Goal: Task Accomplishment & Management: Manage account settings

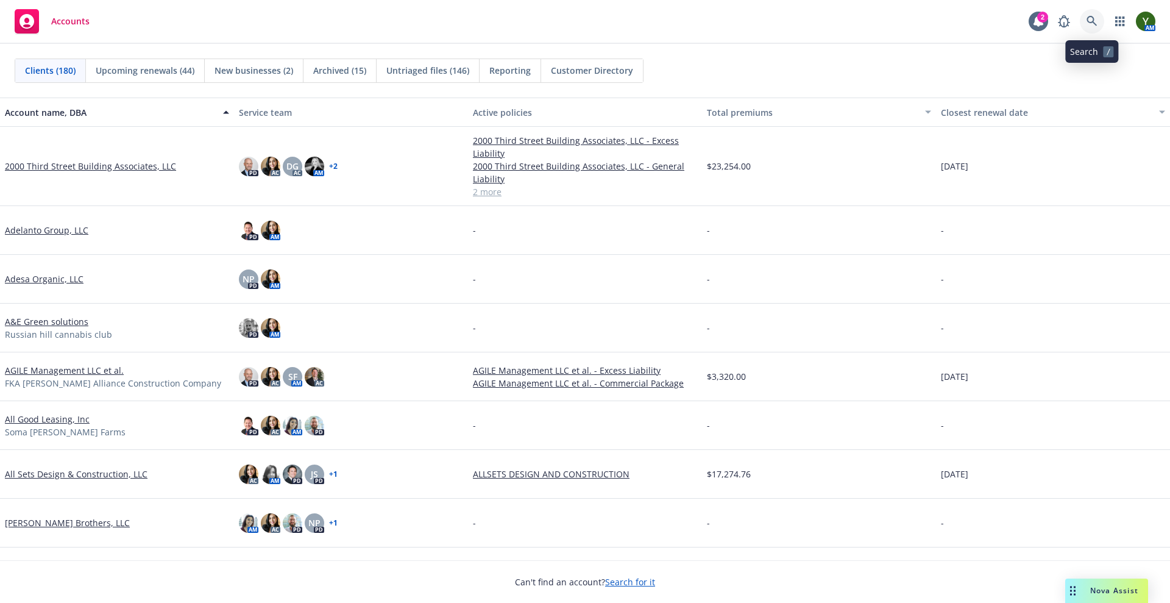
click at [1088, 11] on link at bounding box center [1092, 21] width 24 height 24
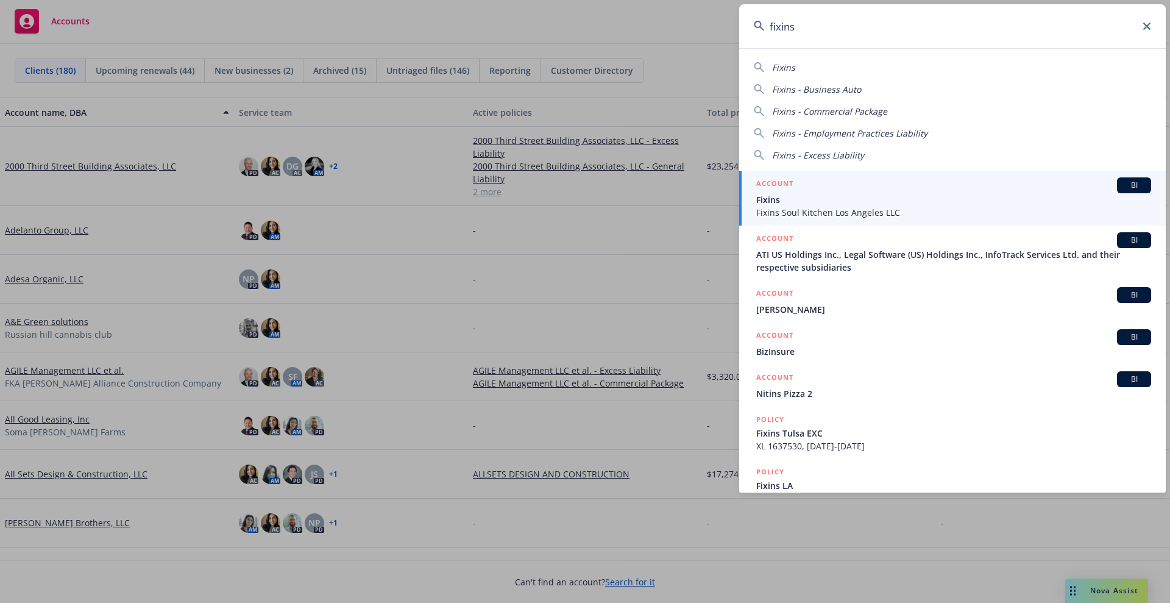
type input "fixins"
click at [845, 202] on span "Fixins" at bounding box center [954, 199] width 395 height 13
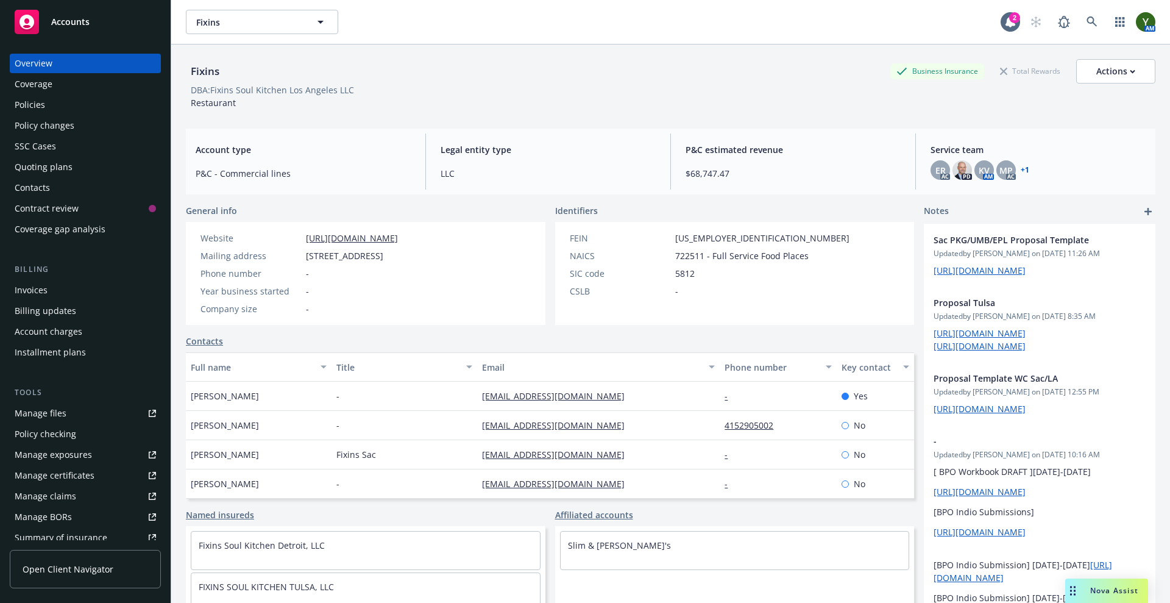
click at [62, 96] on div "Policies" at bounding box center [85, 105] width 141 height 20
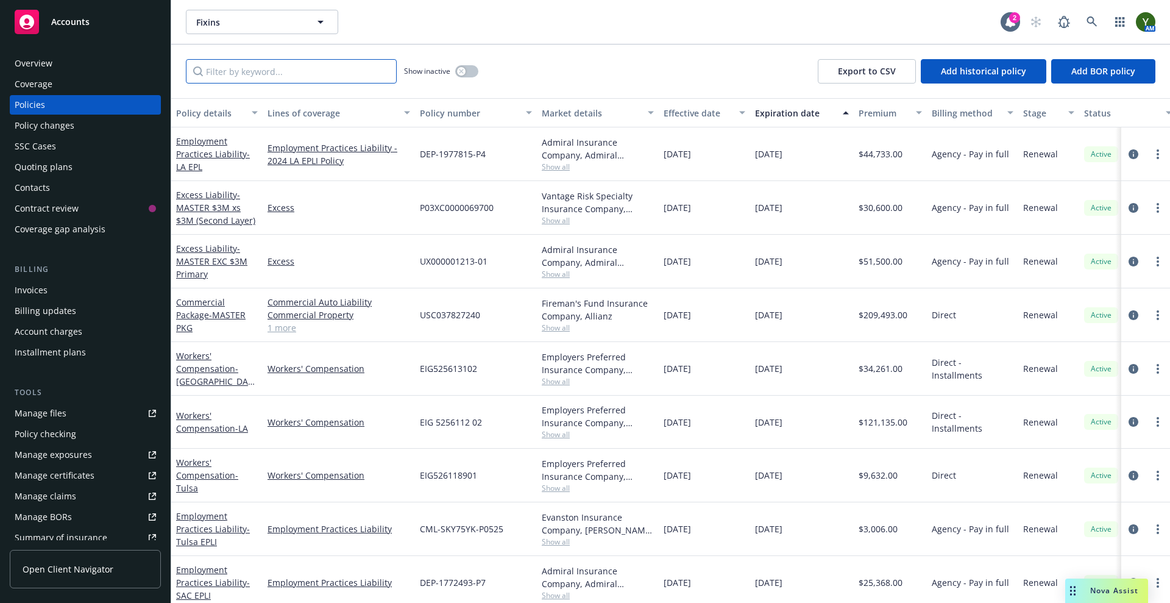
click at [249, 80] on input "Filter by keyword..." at bounding box center [291, 71] width 211 height 24
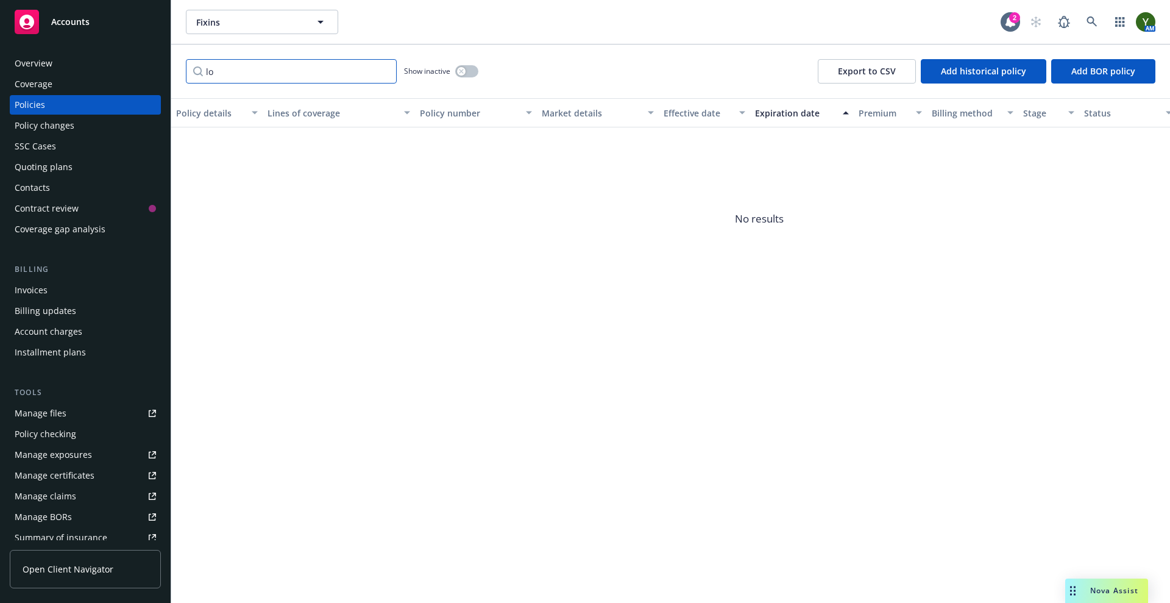
type input "l"
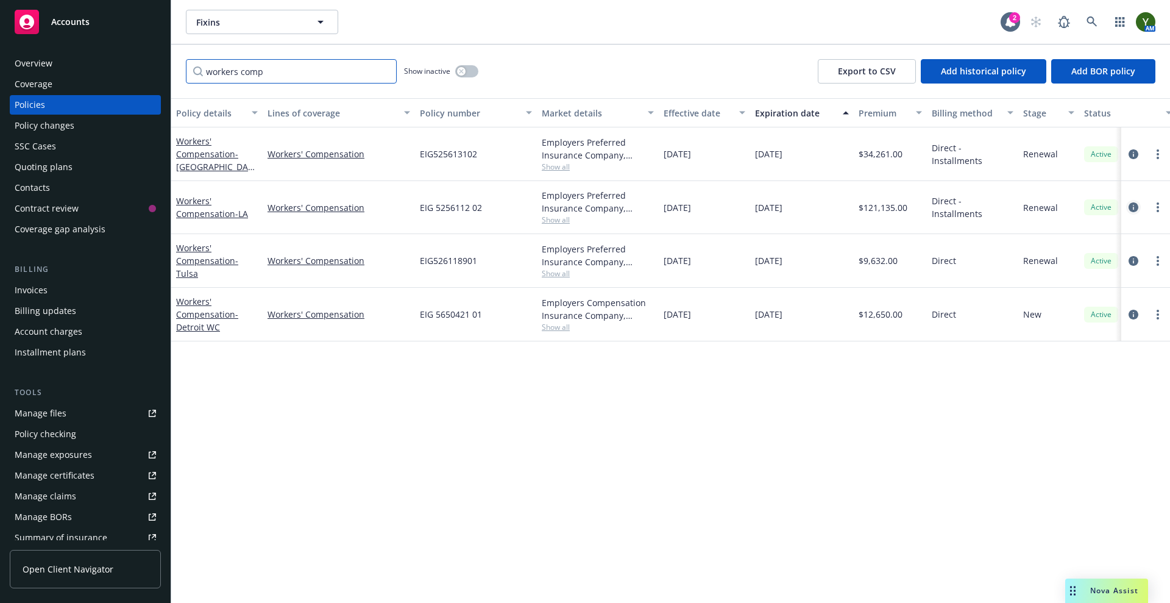
type input "workers comp"
click at [1129, 208] on icon "circleInformation" at bounding box center [1134, 207] width 10 height 10
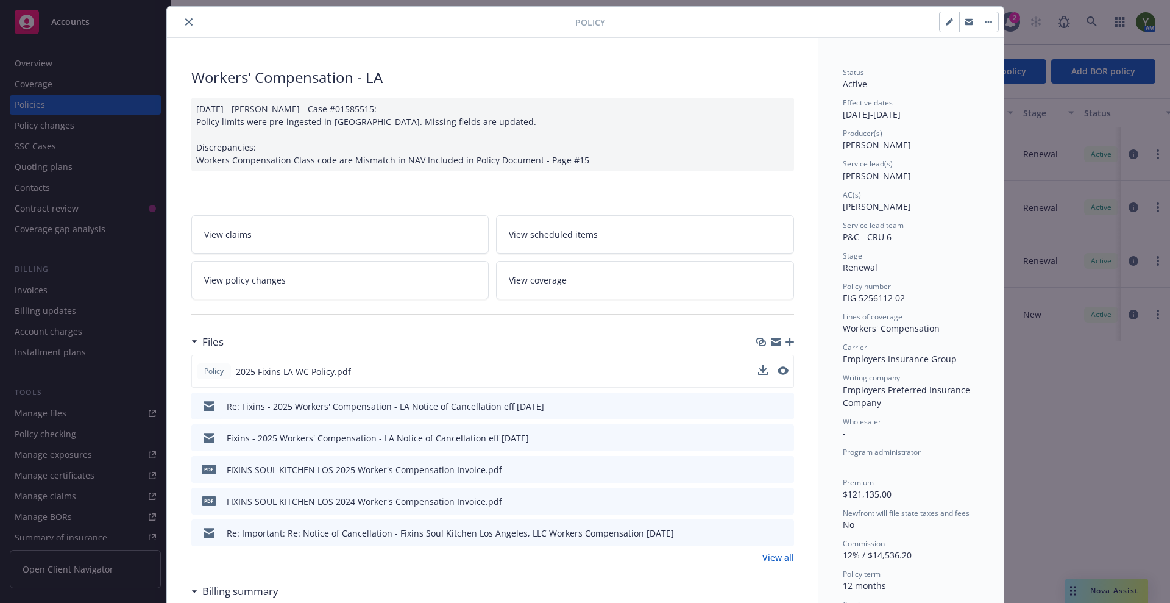
scroll to position [51, 0]
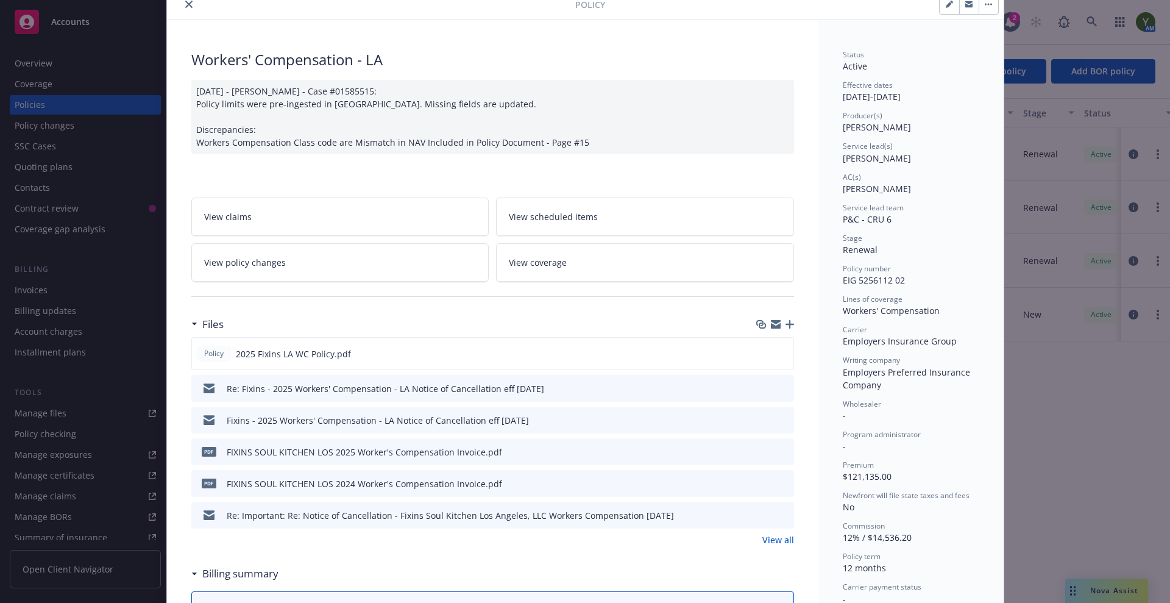
click at [783, 538] on link "View all" at bounding box center [779, 539] width 32 height 13
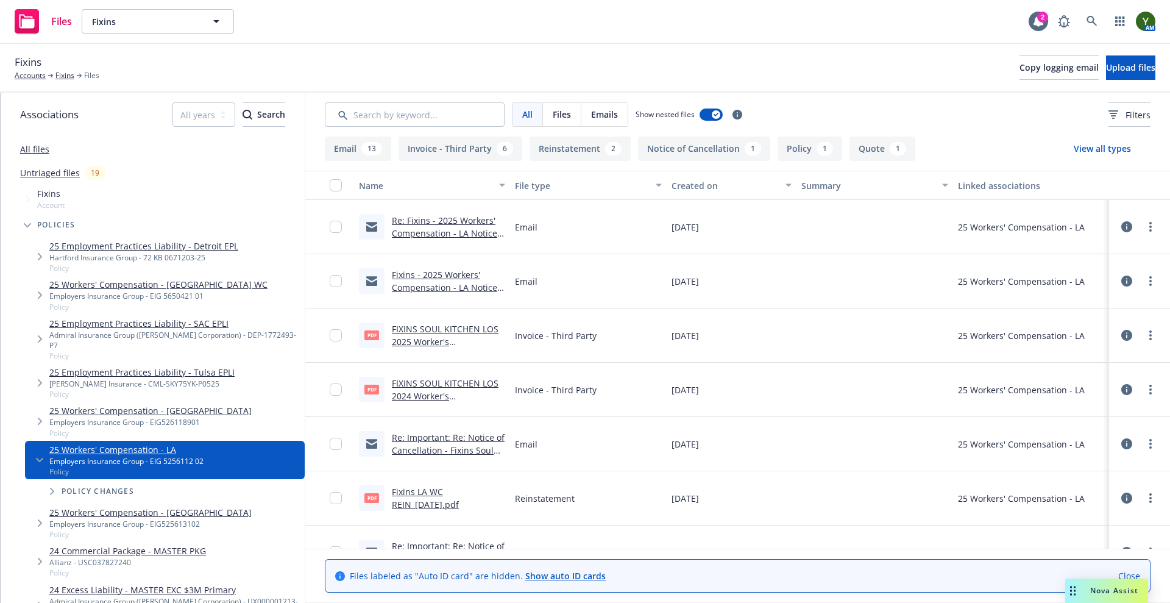
click at [425, 282] on link "Fixins - 2025 Workers' Compensation - LA Notice of Cancellation eff [DATE]" at bounding box center [444, 287] width 105 height 37
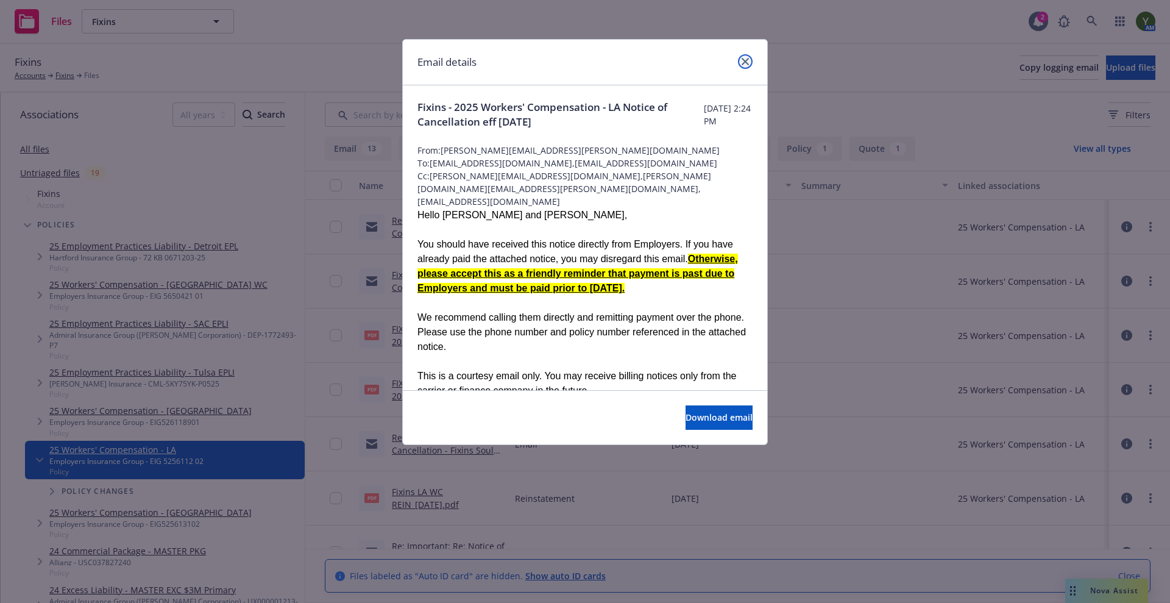
click at [747, 67] on link "close" at bounding box center [745, 61] width 15 height 15
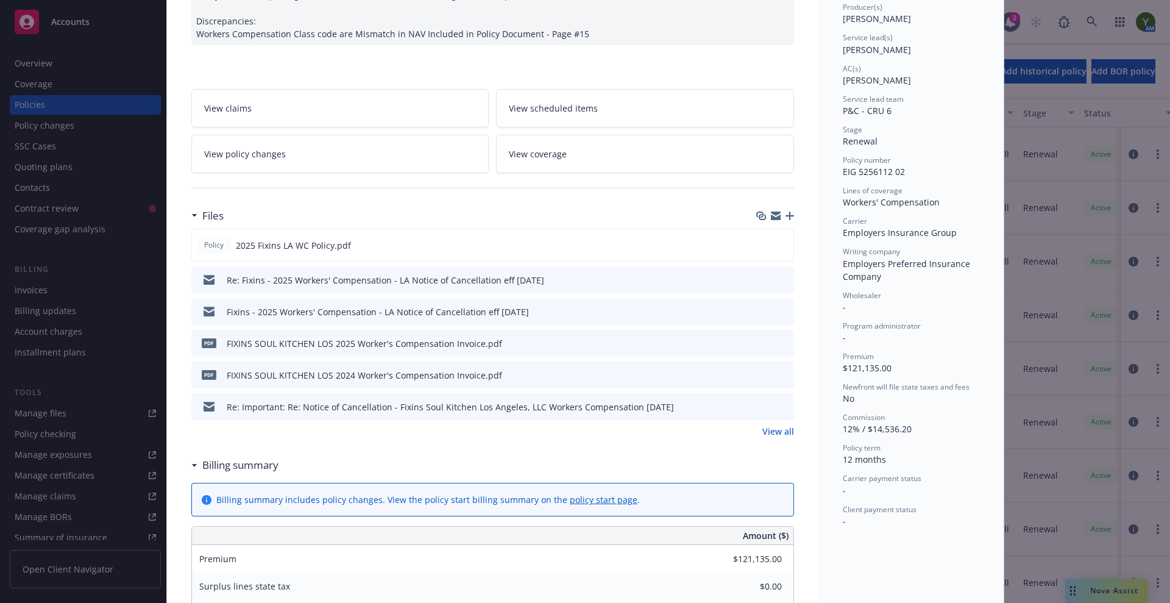
scroll to position [203, 0]
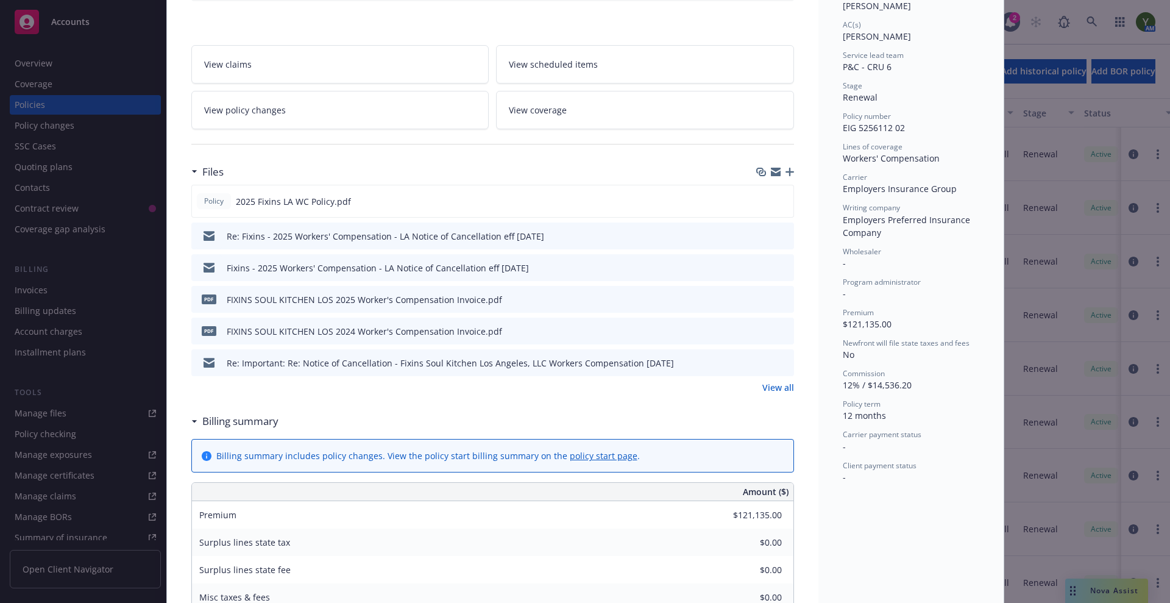
click at [786, 168] on icon "button" at bounding box center [790, 172] width 9 height 9
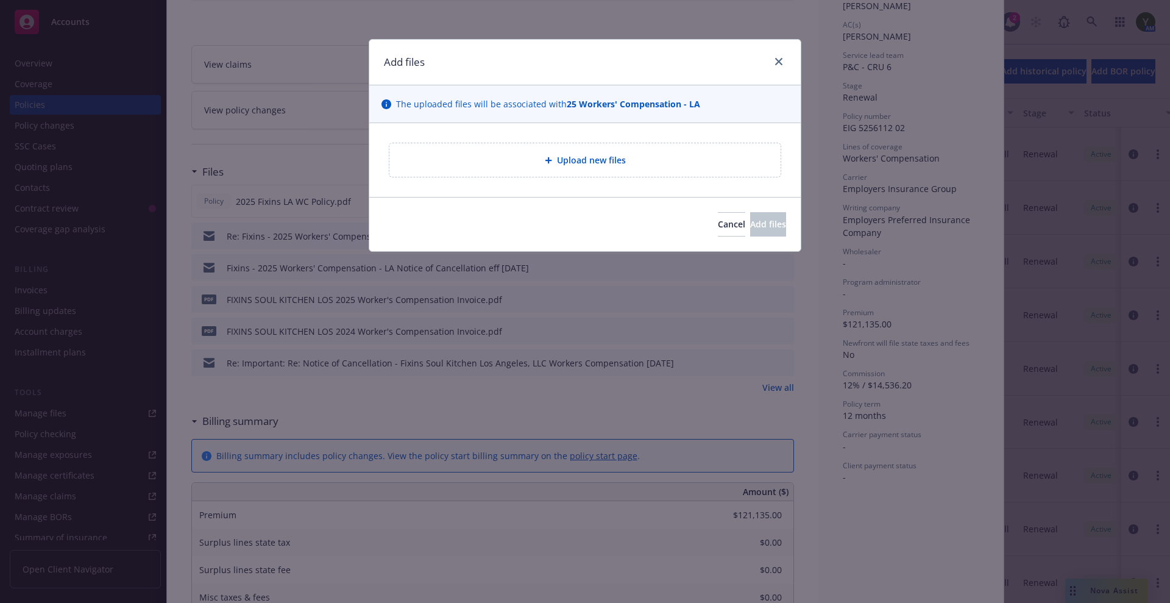
click at [562, 166] on span "Upload new files" at bounding box center [591, 160] width 69 height 13
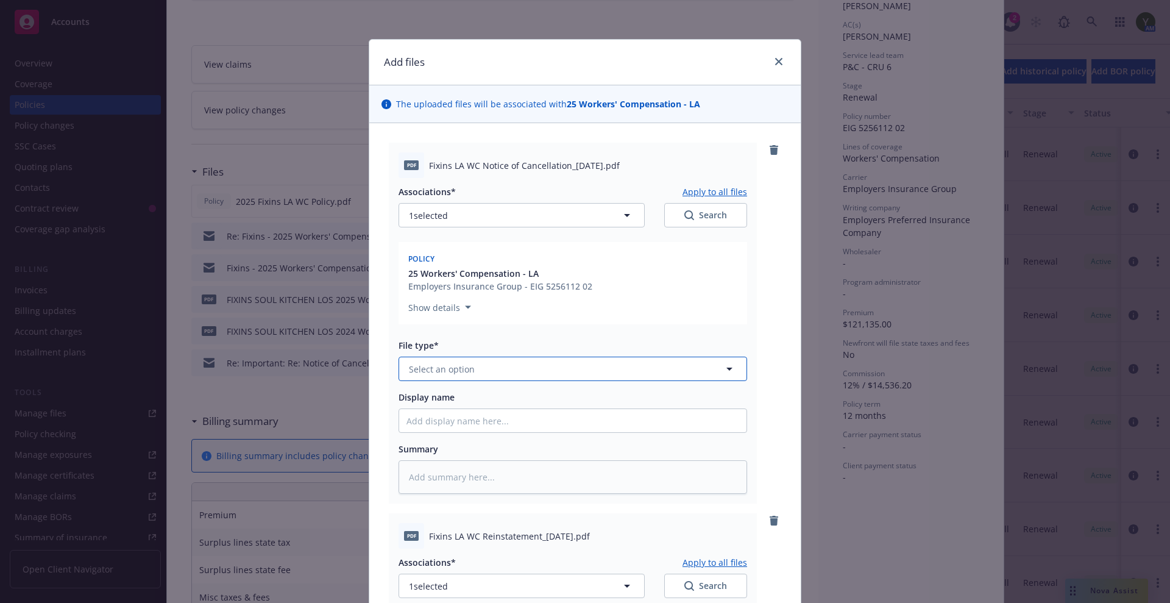
click at [514, 365] on button "Select an option" at bounding box center [573, 369] width 349 height 24
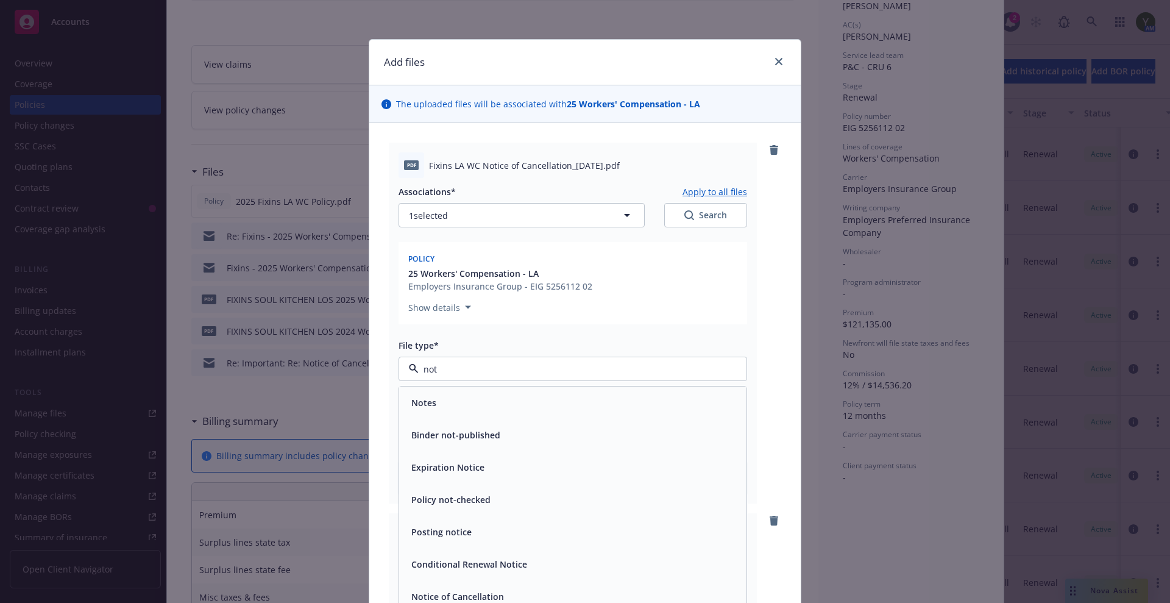
type input "noti"
click at [482, 498] on span "Notice of Cancellation" at bounding box center [457, 499] width 93 height 13
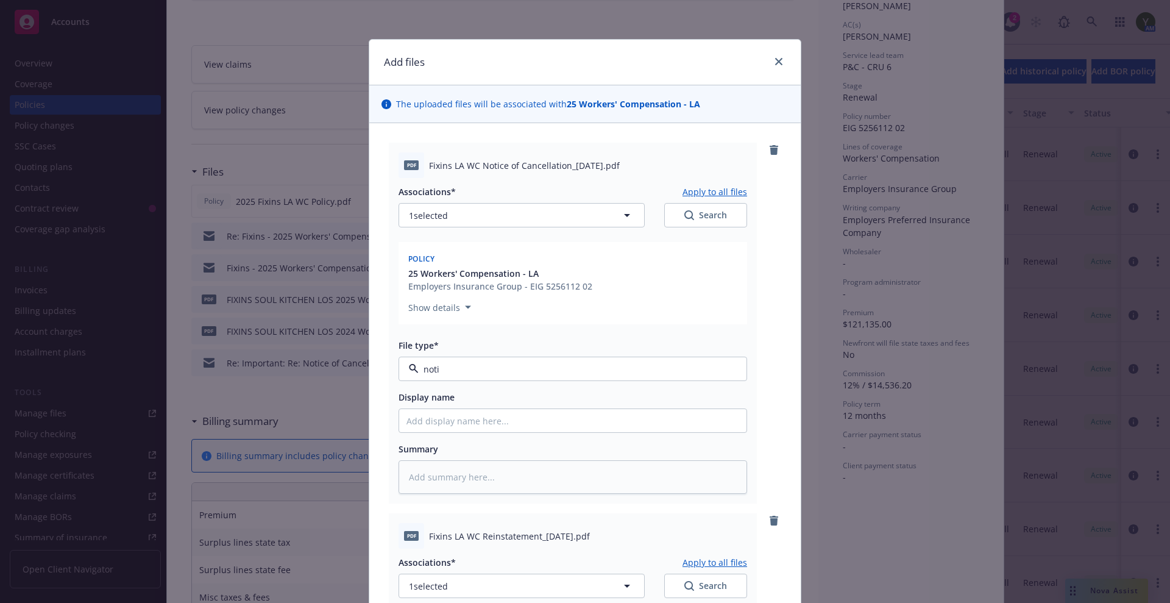
type textarea "x"
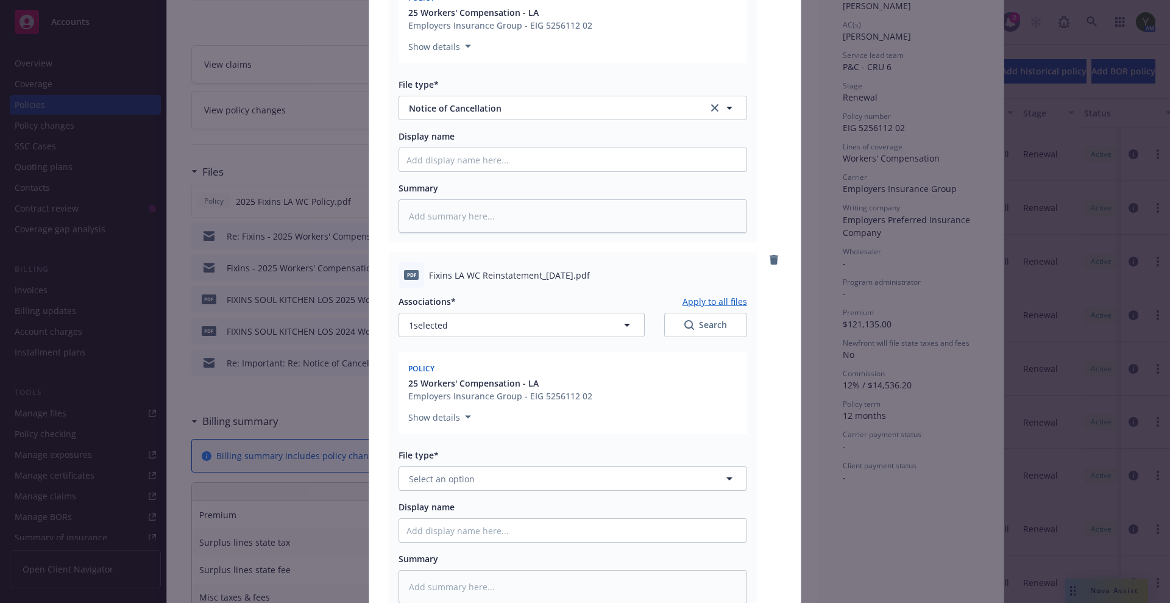
scroll to position [355, 0]
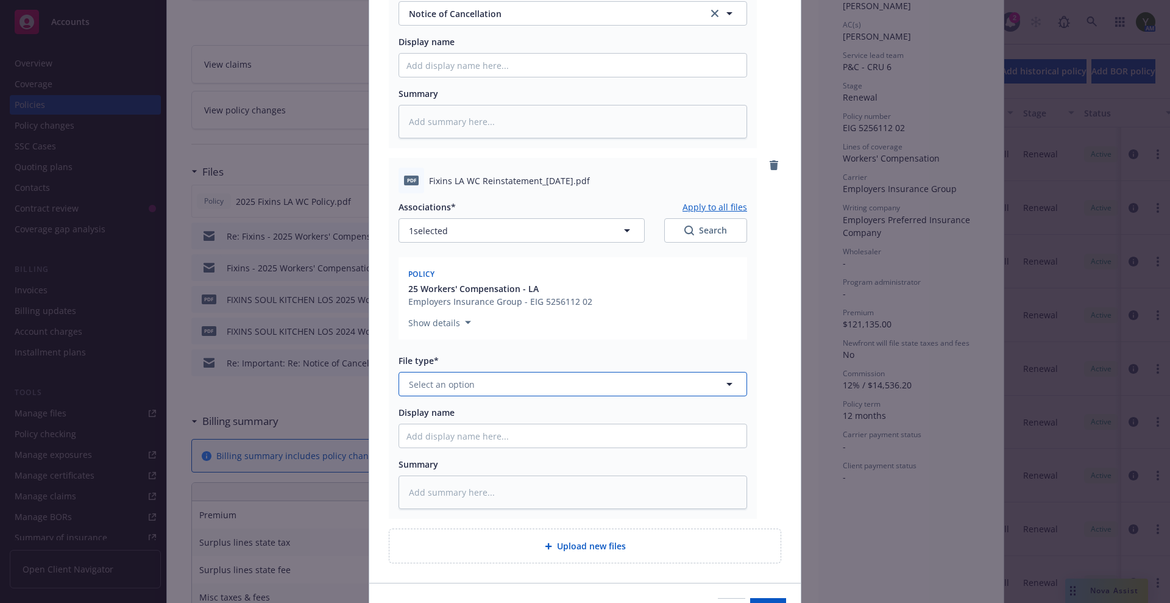
click at [504, 381] on button "Select an option" at bounding box center [573, 384] width 349 height 24
type input "reins"
click at [485, 409] on div "Reinstatement" at bounding box center [573, 418] width 333 height 18
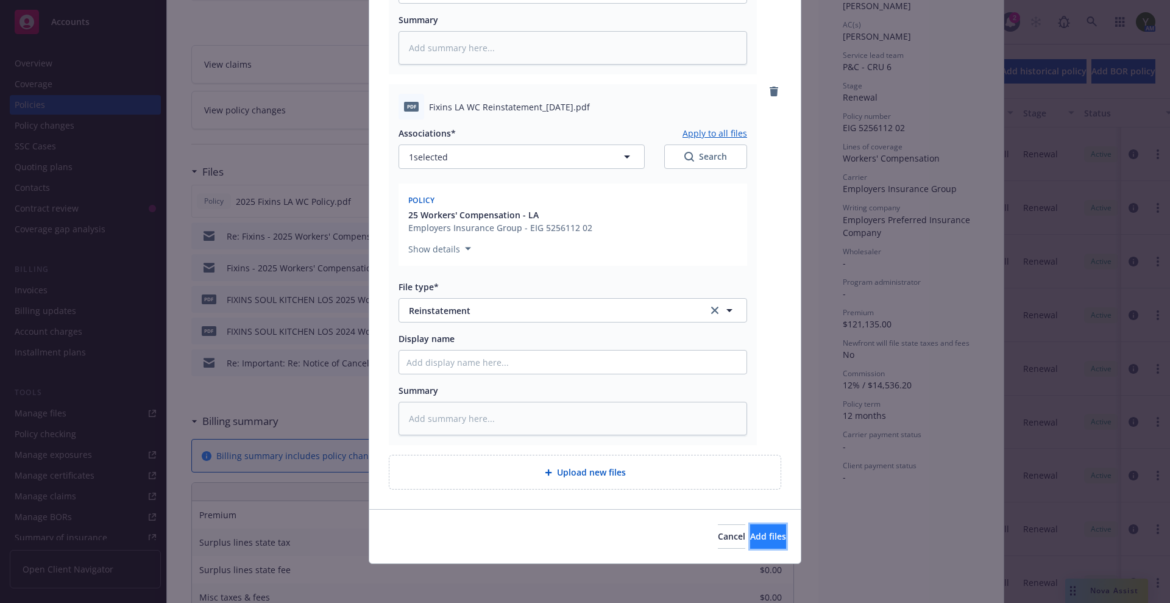
click at [750, 545] on button "Add files" at bounding box center [768, 536] width 36 height 24
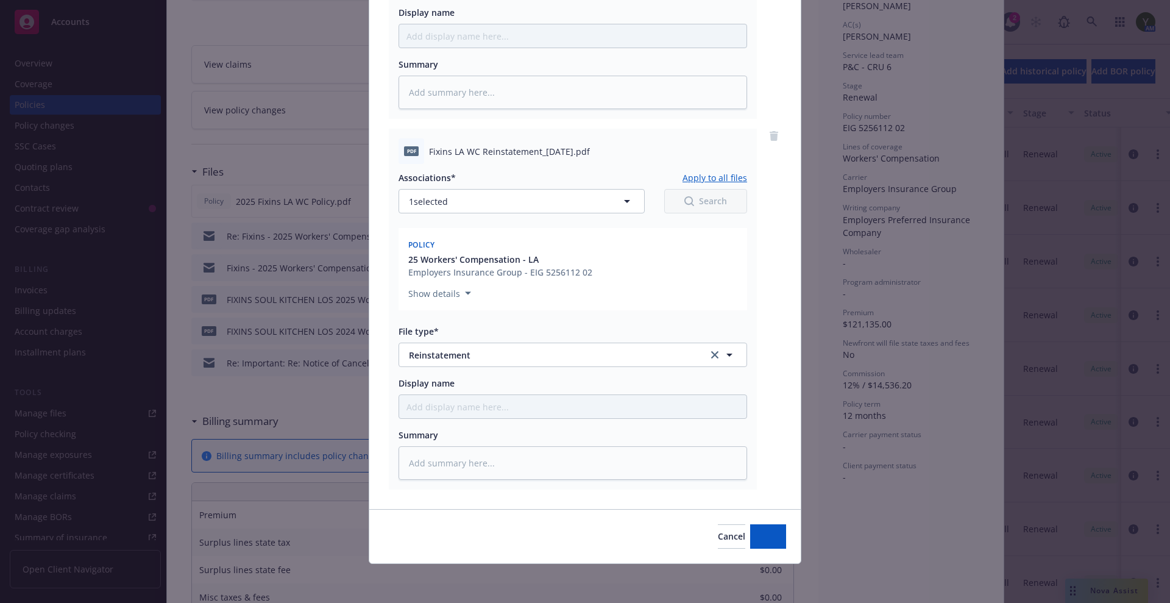
type textarea "x"
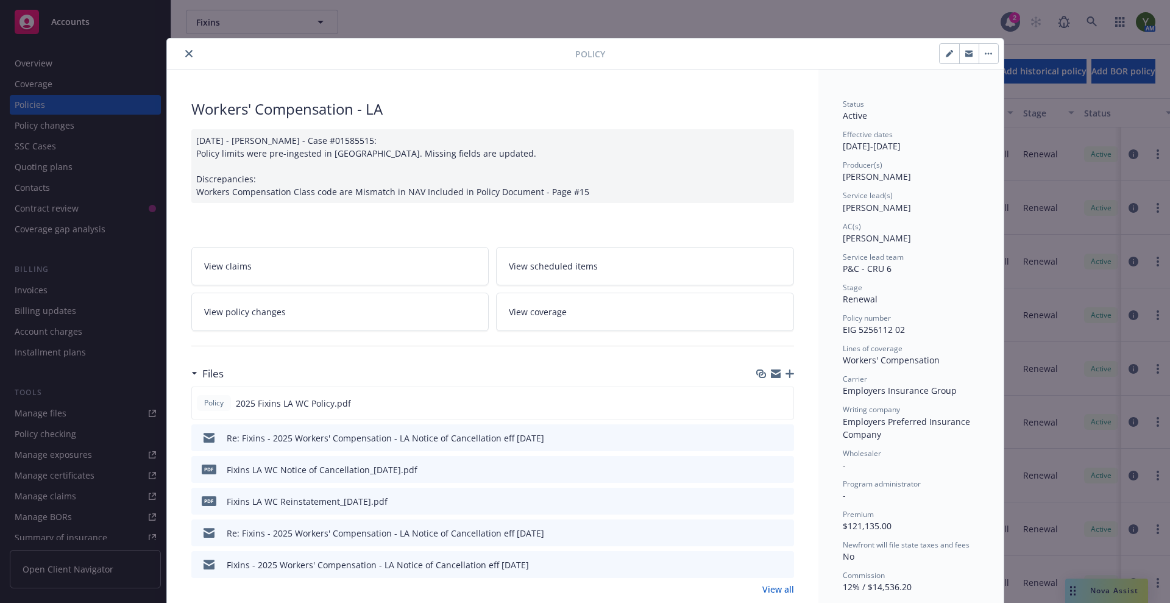
scroll to position [0, 0]
click at [182, 49] on button "close" at bounding box center [189, 55] width 15 height 15
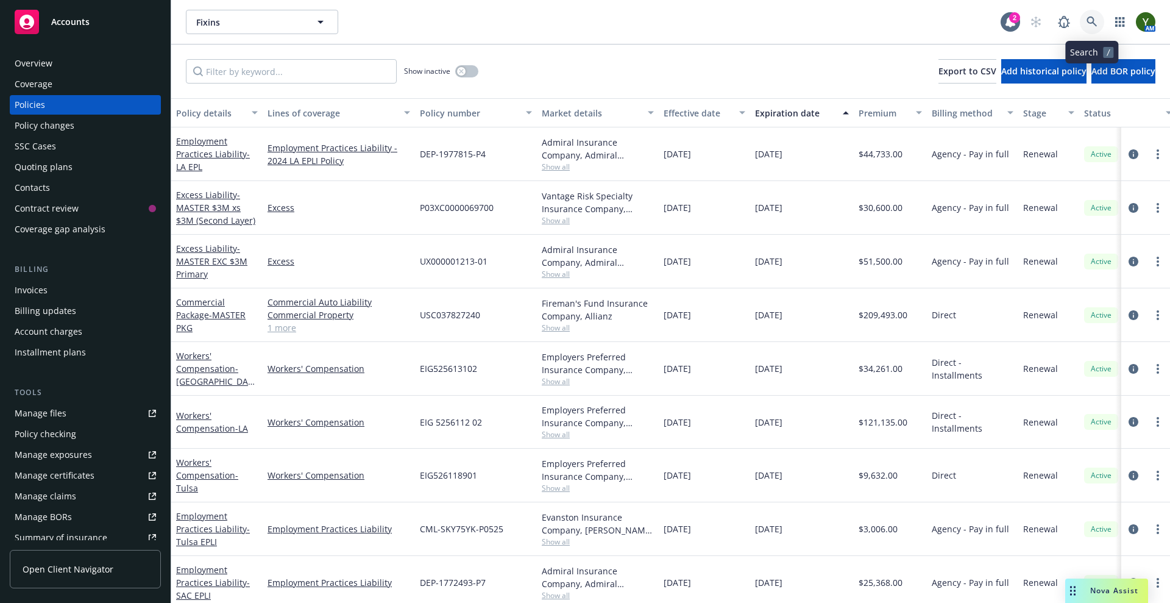
click at [1086, 18] on link at bounding box center [1092, 22] width 24 height 24
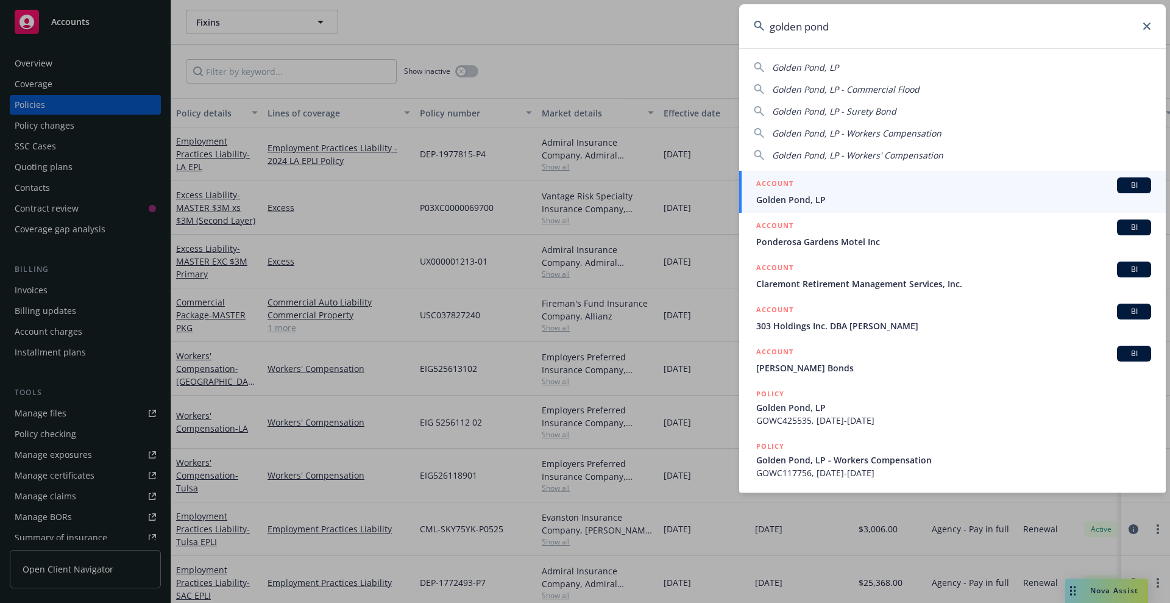
type input "golden pond"
click at [805, 199] on span "Golden Pond, LP" at bounding box center [954, 199] width 395 height 13
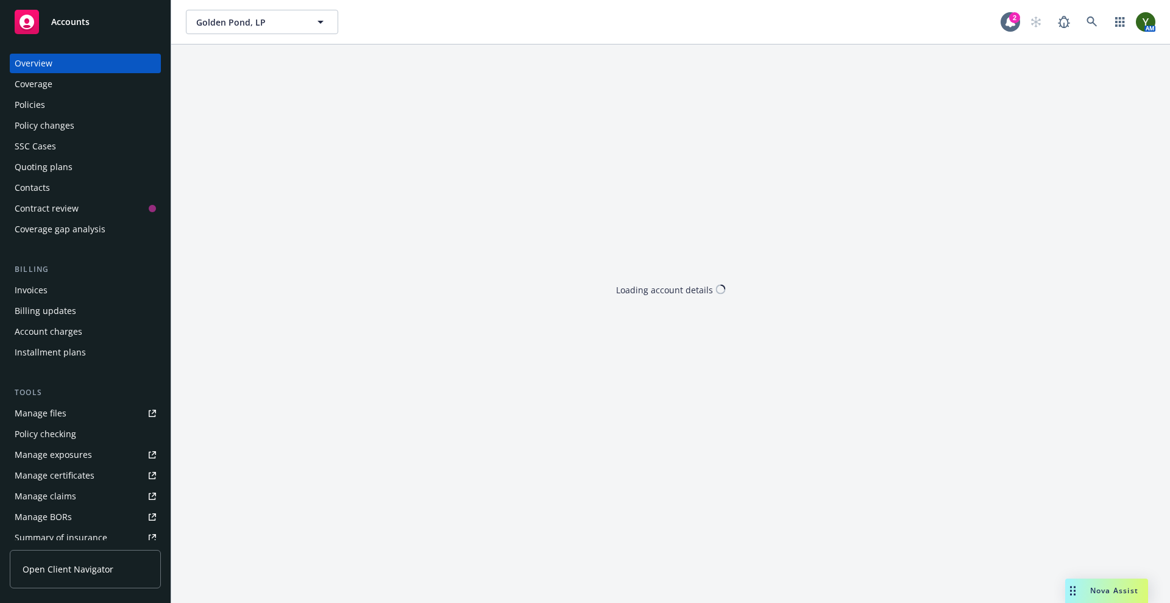
click at [65, 110] on div "Policies" at bounding box center [85, 105] width 141 height 20
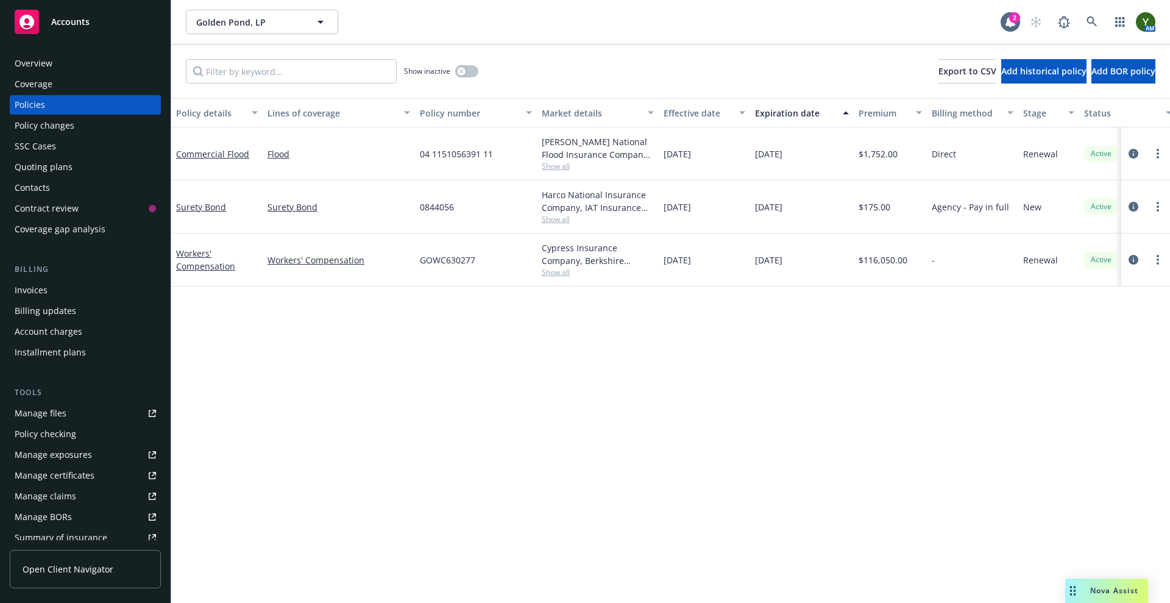
click at [54, 164] on div "Quoting plans" at bounding box center [44, 167] width 58 height 20
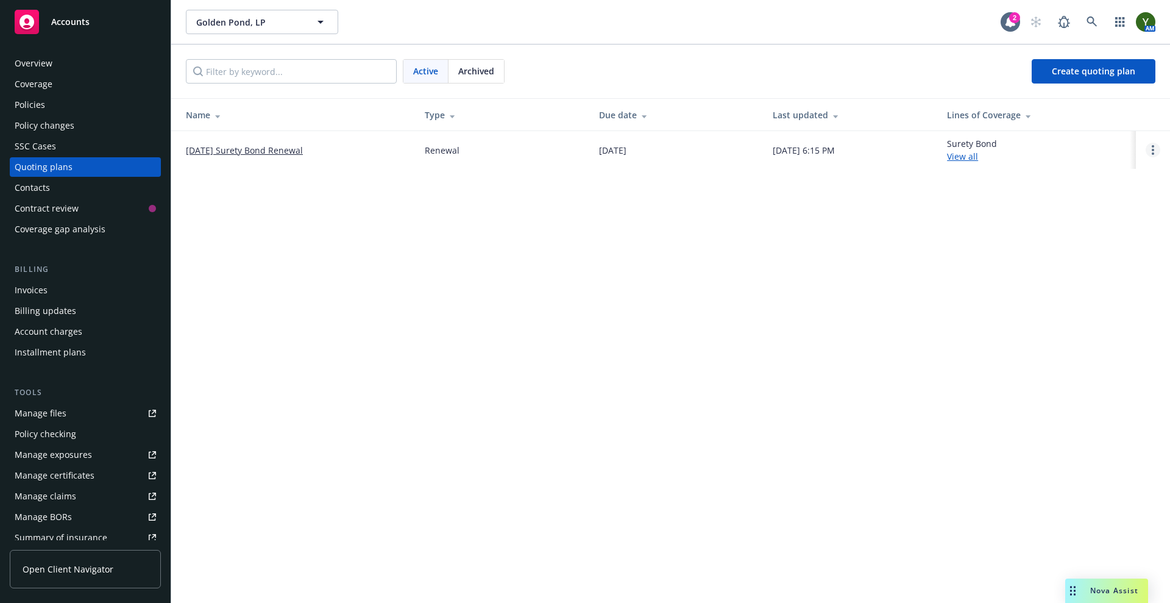
click at [1155, 151] on link "Open options" at bounding box center [1153, 150] width 15 height 15
click at [1105, 148] on link "Archive" at bounding box center [1091, 141] width 107 height 24
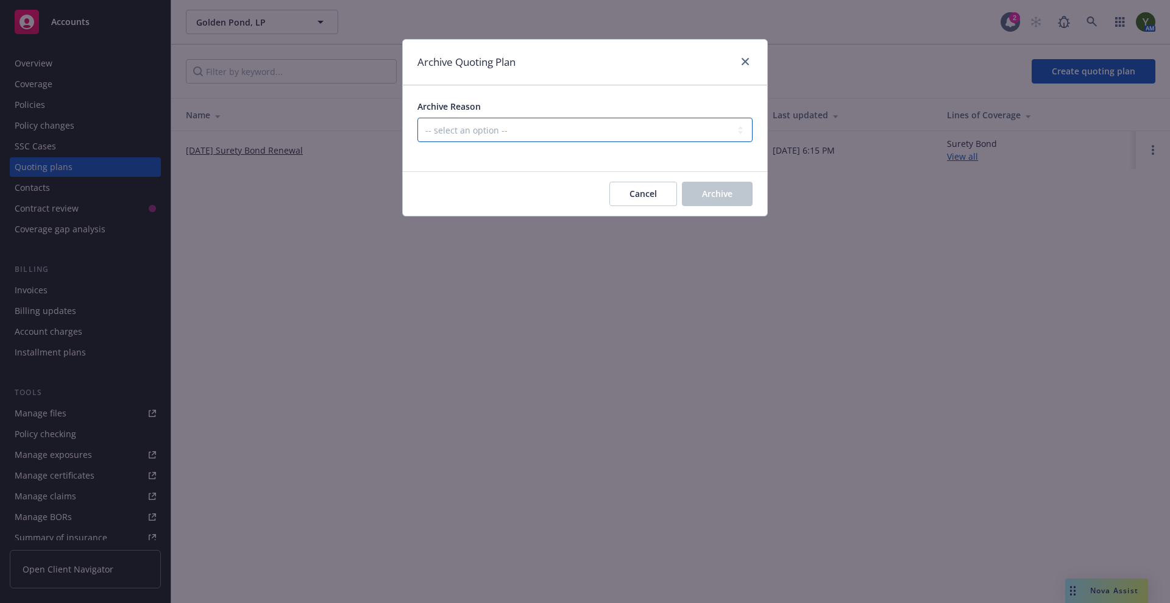
click at [538, 132] on select "-- select an option -- All policies in this renewal plan are auto-renewed Creat…" at bounding box center [585, 130] width 335 height 24
select select "ARCHIVED_RENEWAL_POLICY_AUTO_RENEWED"
click at [418, 118] on select "-- select an option -- All policies in this renewal plan are auto-renewed Creat…" at bounding box center [585, 130] width 335 height 24
click at [703, 183] on button "Archive" at bounding box center [717, 194] width 71 height 24
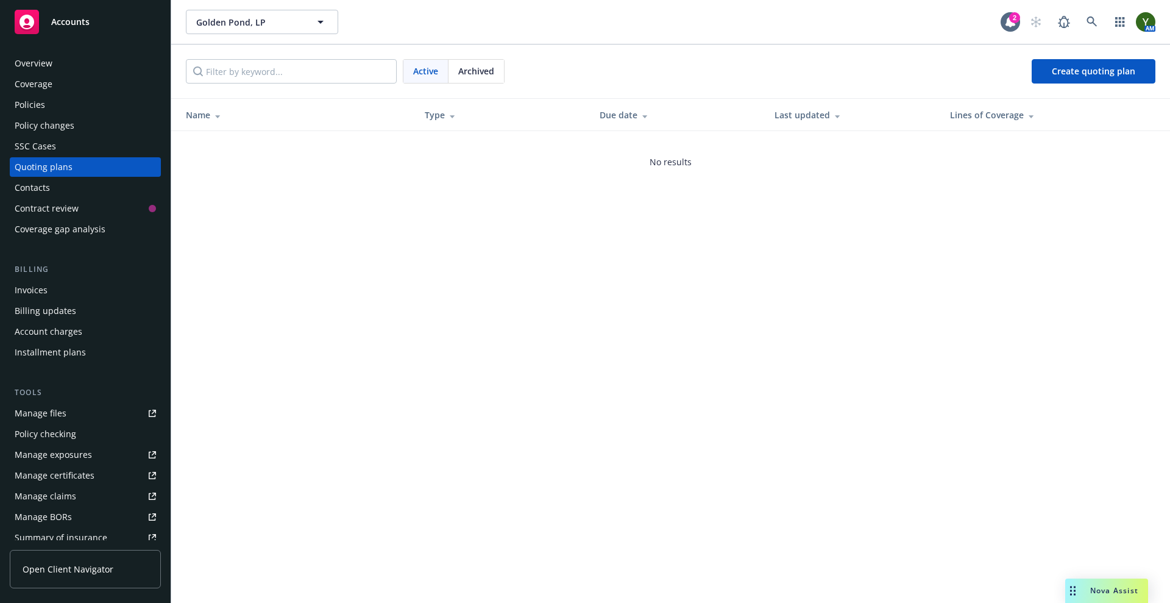
click at [55, 21] on span "Accounts" at bounding box center [70, 22] width 38 height 10
